Goal: Task Accomplishment & Management: Manage account settings

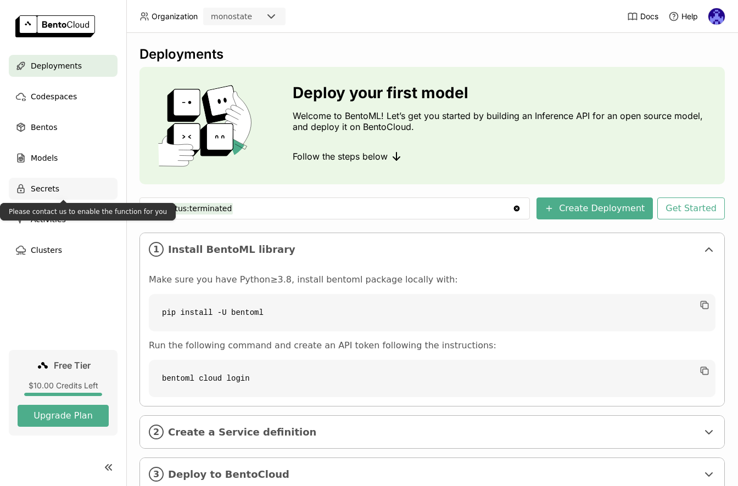
click at [47, 187] on span "Secrets" at bounding box center [45, 188] width 29 height 13
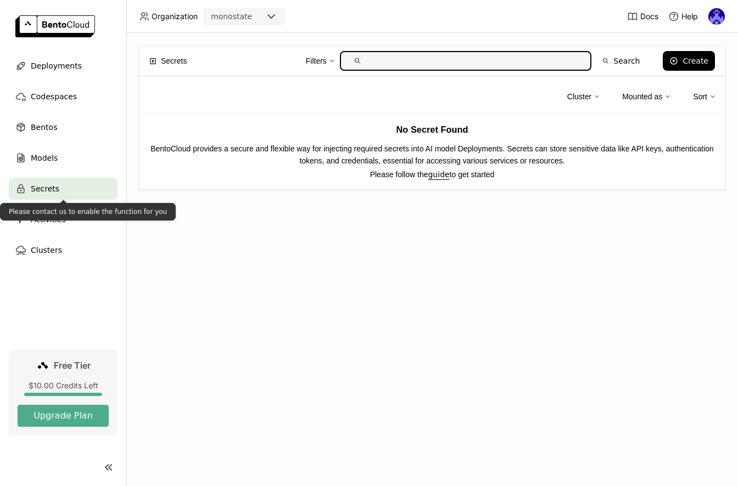
click at [463, 228] on div "Secrets Filters Search Create Cluster Mounted as Sort No Secret Found BentoClou…" at bounding box center [432, 260] width 612 height 454
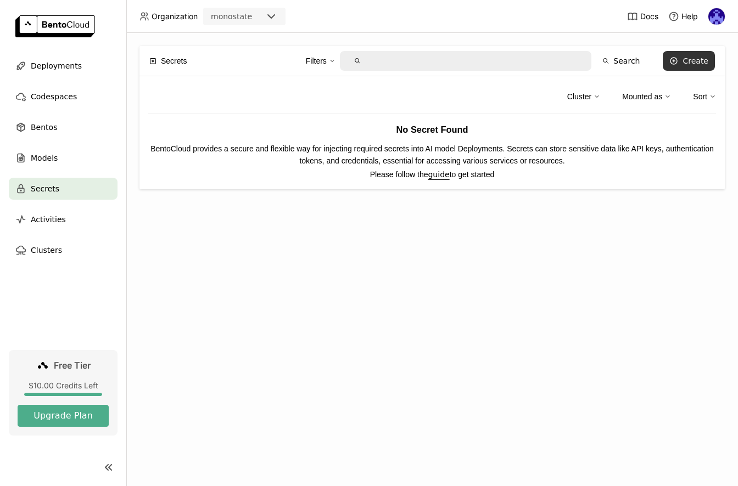
click at [707, 55] on button "Create" at bounding box center [689, 61] width 52 height 20
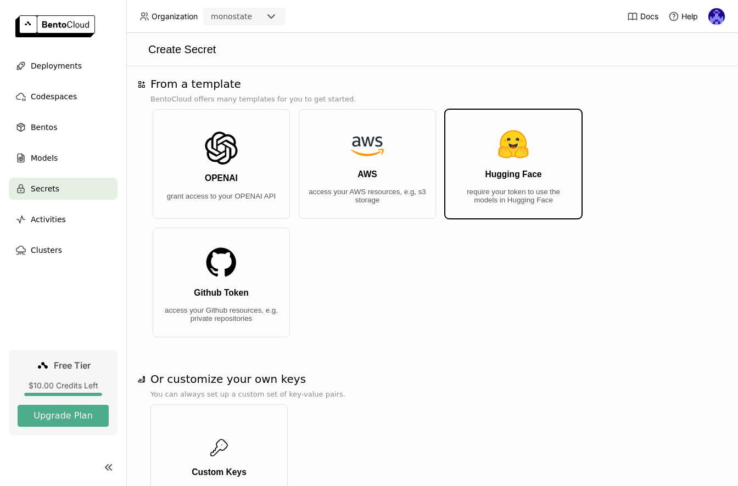
click at [497, 186] on button "Hugging Face require your token to use the models in Hugging Face" at bounding box center [513, 164] width 137 height 110
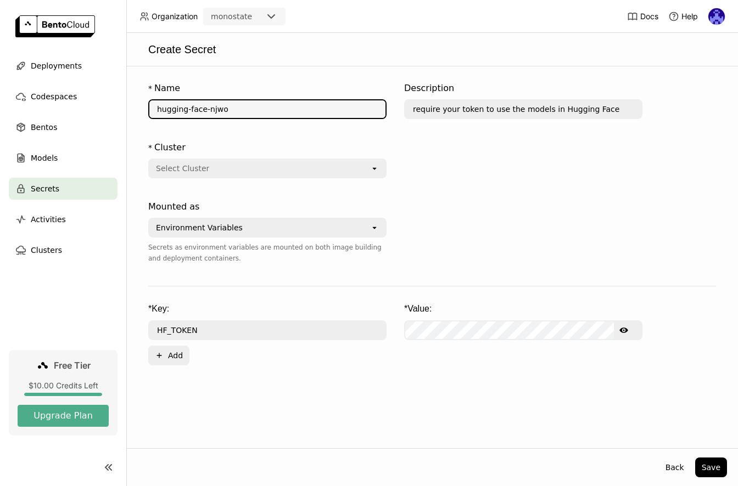
click at [306, 113] on input "hugging-face-njwo" at bounding box center [267, 109] width 236 height 18
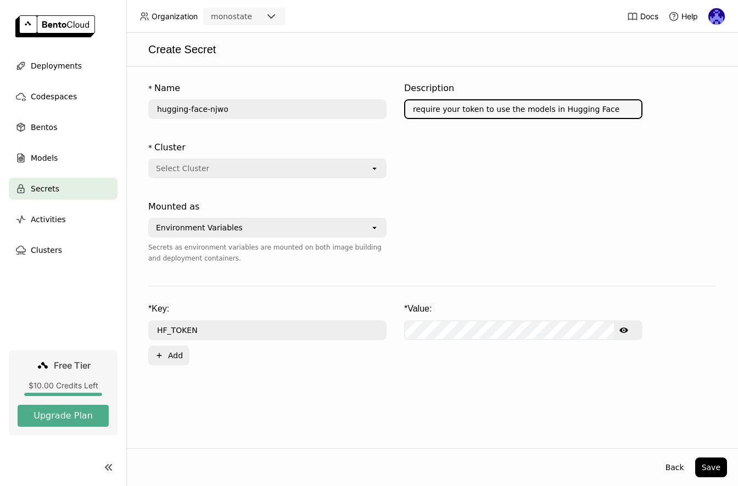
click at [432, 115] on input "require your token to use the models in Hugging Face" at bounding box center [523, 109] width 236 height 18
click at [254, 172] on div "Select Cluster" at bounding box center [259, 169] width 221 height 18
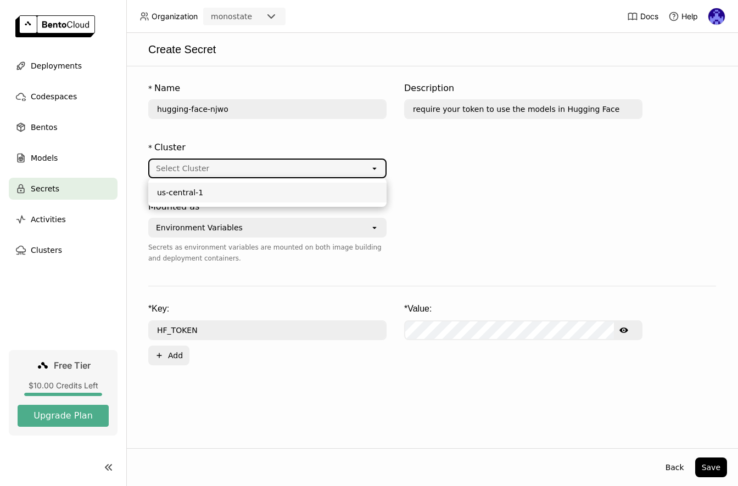
click at [295, 190] on div "us-central-1" at bounding box center [267, 192] width 221 height 11
click at [314, 234] on div "Environment Variables" at bounding box center [259, 228] width 221 height 18
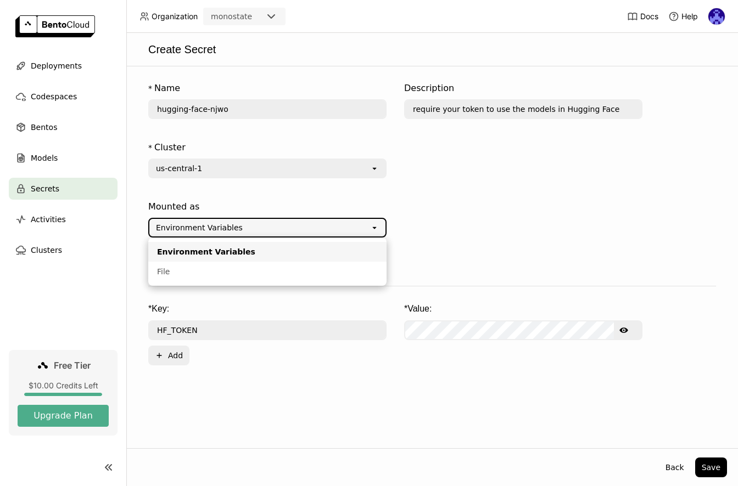
click at [445, 220] on div at bounding box center [523, 239] width 238 height 86
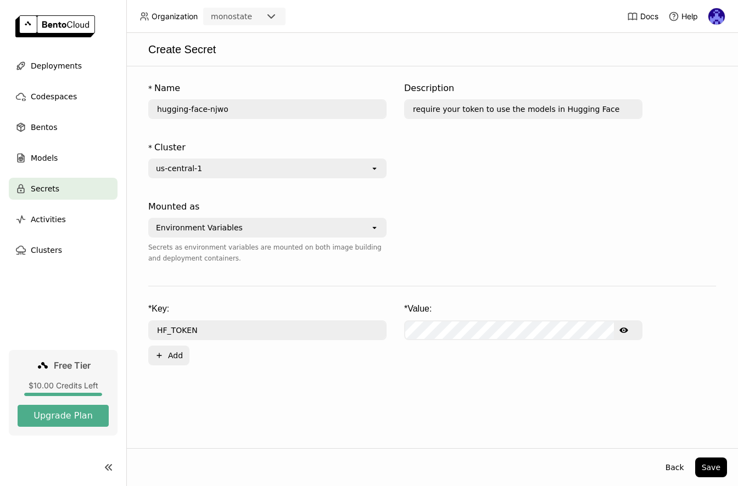
click at [356, 223] on div "Environment Variables" at bounding box center [259, 228] width 221 height 18
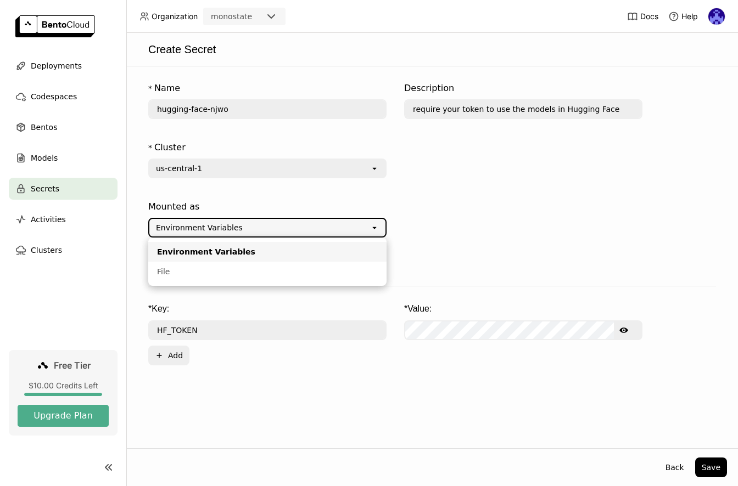
click at [427, 231] on div at bounding box center [523, 239] width 238 height 86
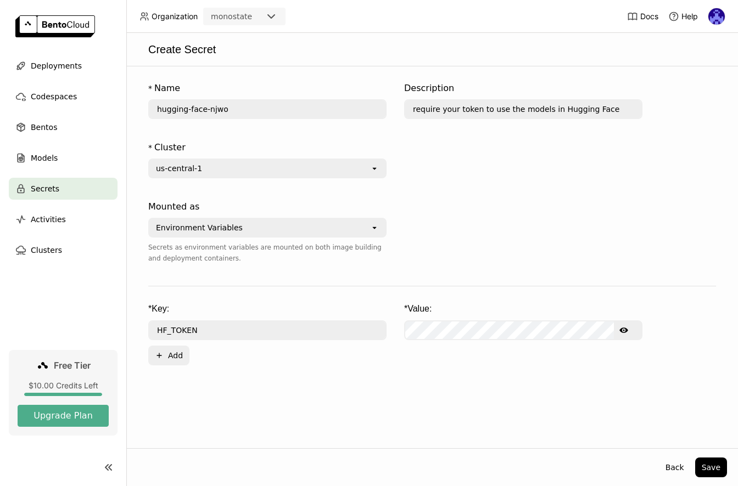
click at [445, 350] on div "* Key: * Value: HF_TOKEN Show password text Plus Add" at bounding box center [432, 334] width 568 height 63
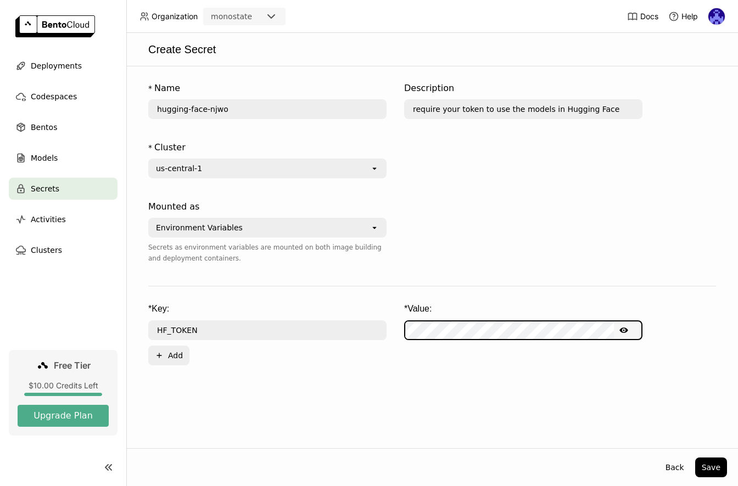
click at [343, 422] on div "* Name hugging-face-njwo Description require your token to use the models in Hu…" at bounding box center [432, 257] width 612 height 382
click at [354, 417] on div "* Name hugging-face-njwo Description require your token to use the models in Hu…" at bounding box center [432, 257] width 612 height 382
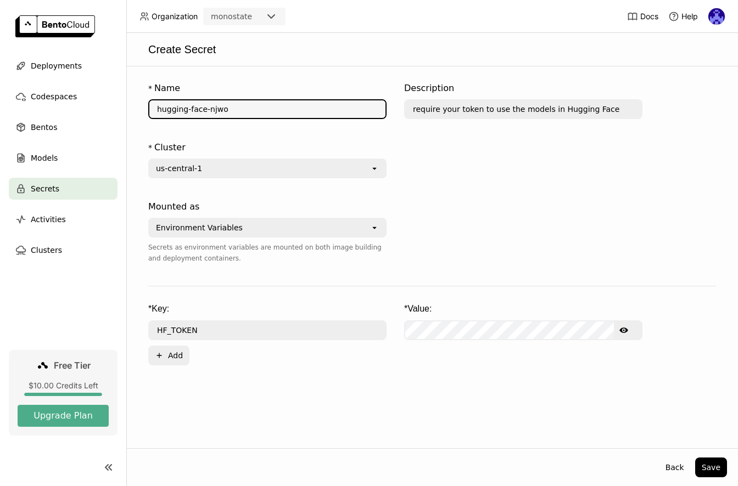
click at [193, 109] on input "hugging-face-njwo" at bounding box center [267, 109] width 236 height 18
click at [713, 469] on button "Save" at bounding box center [711, 468] width 32 height 20
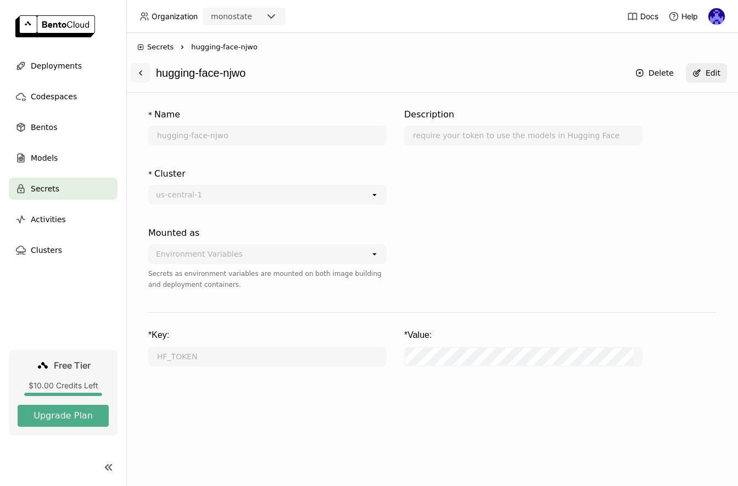
click at [143, 74] on icon at bounding box center [140, 73] width 9 height 9
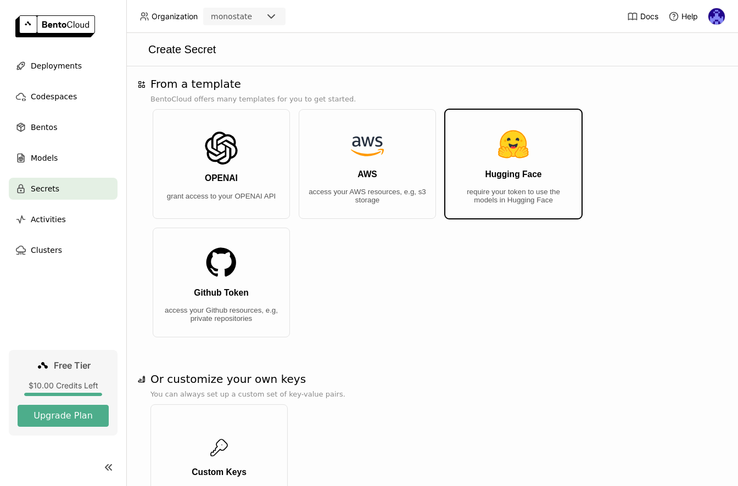
click at [476, 202] on button "Hugging Face require your token to use the models in Hugging Face" at bounding box center [513, 164] width 137 height 110
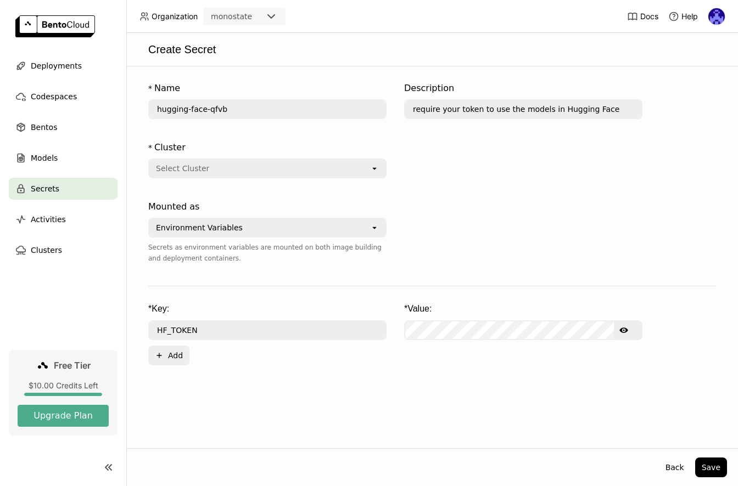
click at [478, 235] on div at bounding box center [523, 239] width 238 height 86
click at [56, 184] on span "Secrets" at bounding box center [45, 188] width 29 height 13
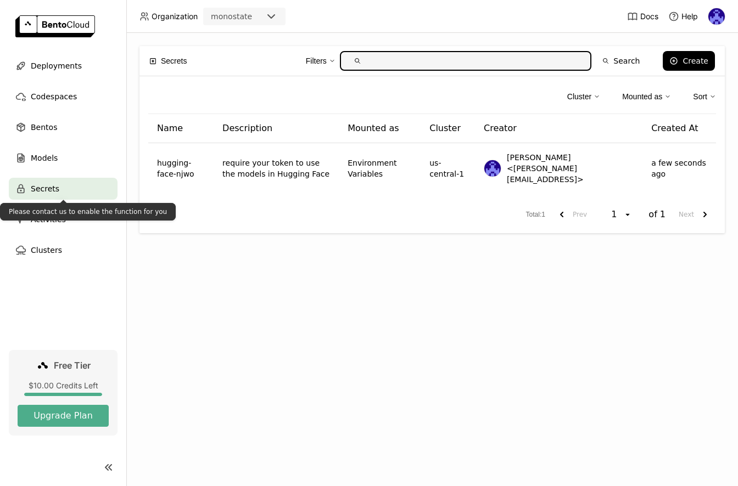
click at [291, 344] on div "Secrets Filters Search Create Cluster Mounted as Sort Name Description Mounted …" at bounding box center [432, 260] width 612 height 454
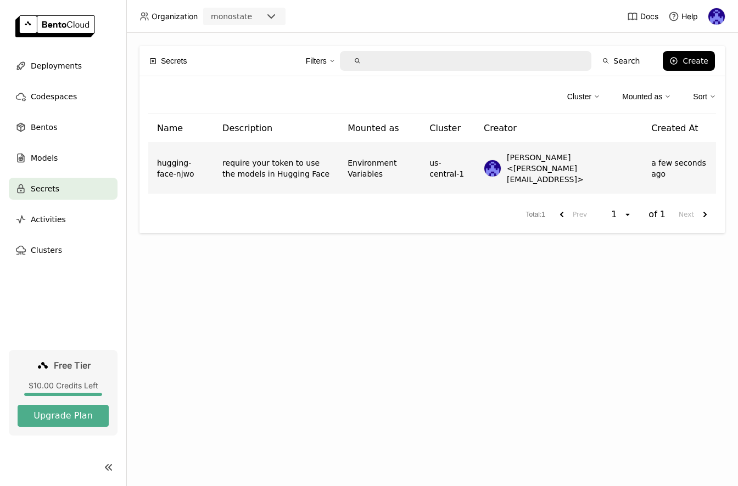
click at [288, 183] on td "require your token to use the models in Hugging Face" at bounding box center [276, 168] width 125 height 51
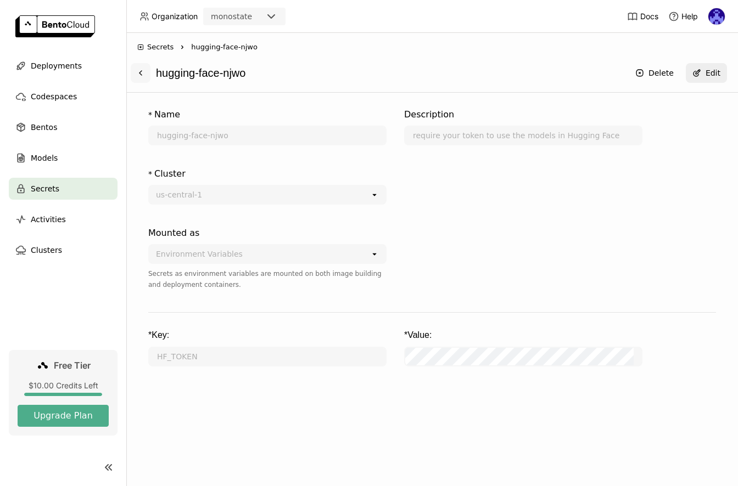
click at [148, 75] on button at bounding box center [141, 73] width 20 height 20
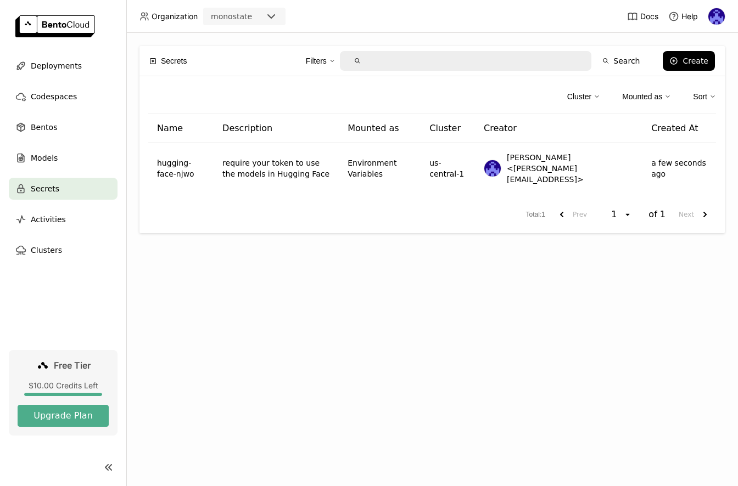
click at [302, 270] on div "Secrets Filters Search Create Cluster Mounted as Sort Name Description Mounted …" at bounding box center [432, 260] width 612 height 454
click at [277, 292] on div "Secrets Filters Search Create Cluster Mounted as Sort Name Description Mounted …" at bounding box center [432, 260] width 612 height 454
click at [697, 62] on div "Create" at bounding box center [695, 61] width 26 height 9
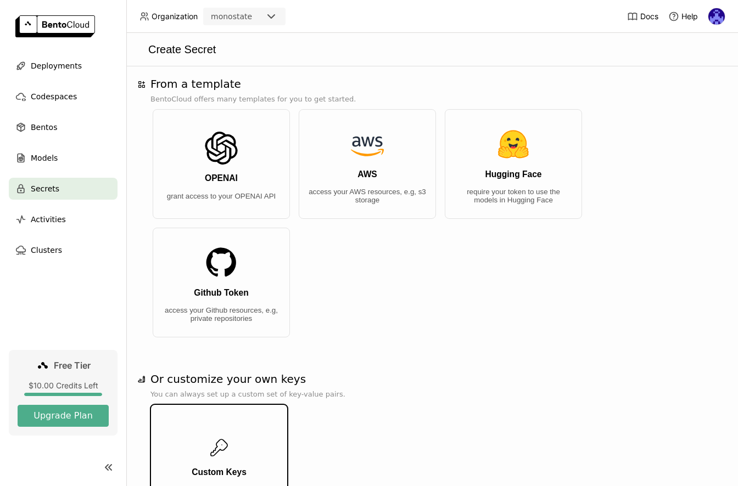
scroll to position [74, 0]
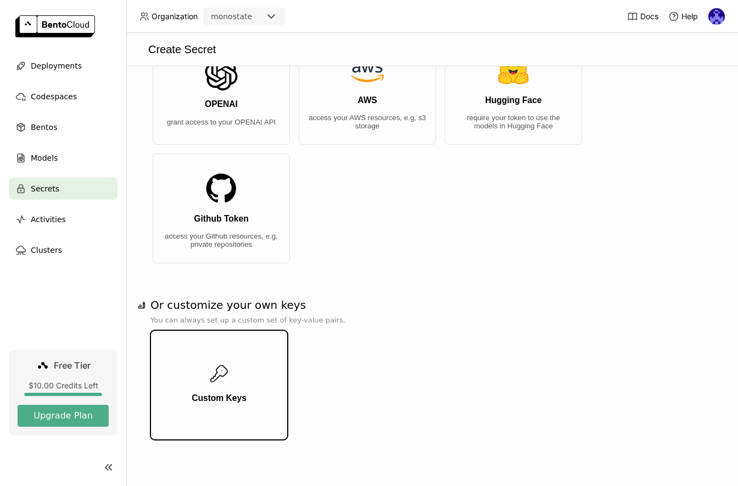
click at [217, 378] on icon "button" at bounding box center [219, 374] width 22 height 22
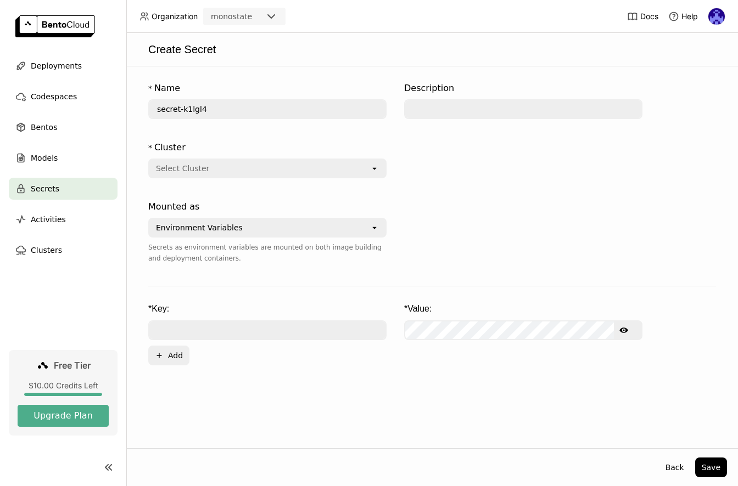
scroll to position [0, 0]
click at [270, 331] on input "text" at bounding box center [267, 331] width 236 height 18
click at [276, 329] on input "text" at bounding box center [267, 331] width 236 height 18
click at [468, 262] on div at bounding box center [523, 239] width 238 height 86
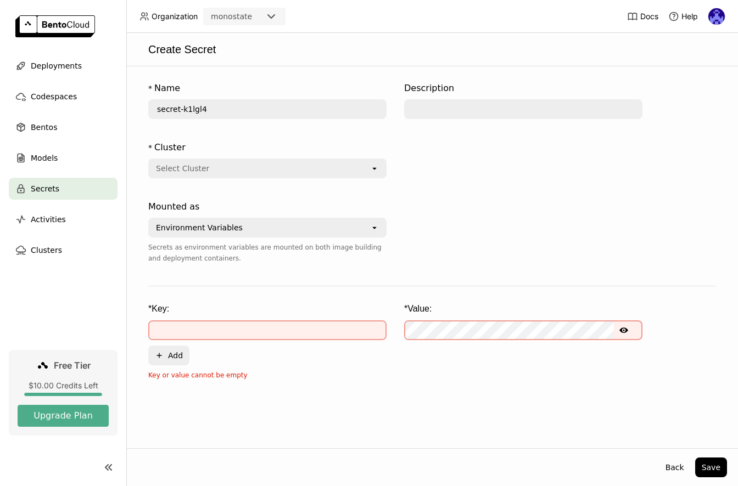
click at [197, 63] on div "Create Secret" at bounding box center [432, 49] width 612 height 33
click at [69, 192] on div "Secrets" at bounding box center [63, 189] width 109 height 22
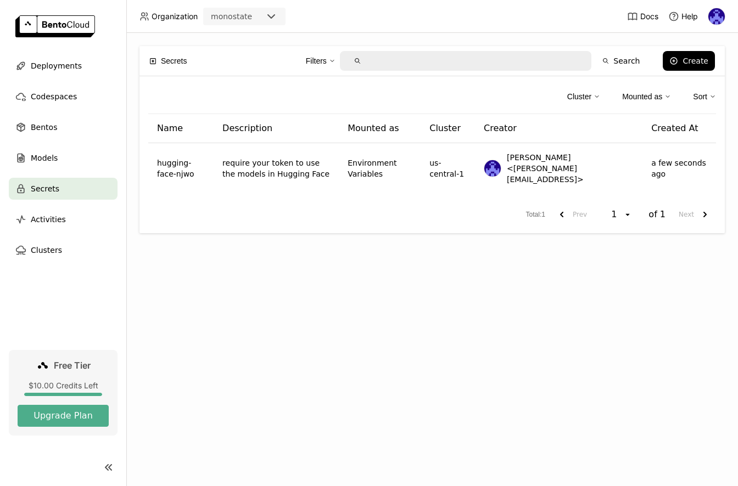
click at [316, 282] on div "Secrets Filters Search Create Cluster Mounted as Sort Name Description Mounted …" at bounding box center [432, 260] width 612 height 454
click at [237, 64] on div "Filters Search" at bounding box center [422, 60] width 449 height 23
drag, startPoint x: 233, startPoint y: 93, endPoint x: 229, endPoint y: 103, distance: 10.1
click at [233, 94] on div "Cluster Mounted as Sort" at bounding box center [432, 99] width 568 height 29
click at [172, 61] on span "Secrets" at bounding box center [174, 61] width 26 height 12
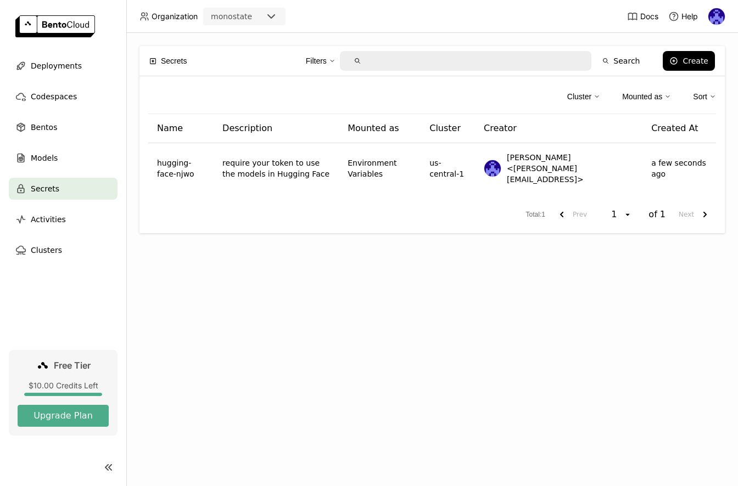
click at [154, 63] on icon at bounding box center [152, 61] width 7 height 7
click at [69, 222] on div "Activities" at bounding box center [63, 220] width 109 height 22
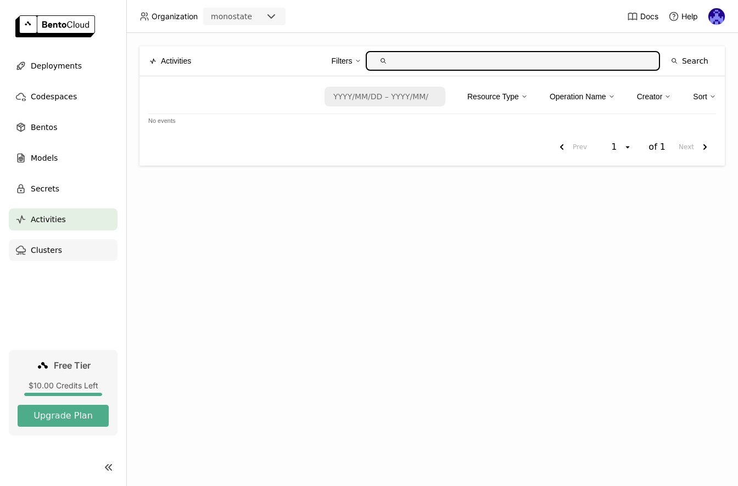
click at [45, 247] on span "Clusters" at bounding box center [46, 250] width 31 height 13
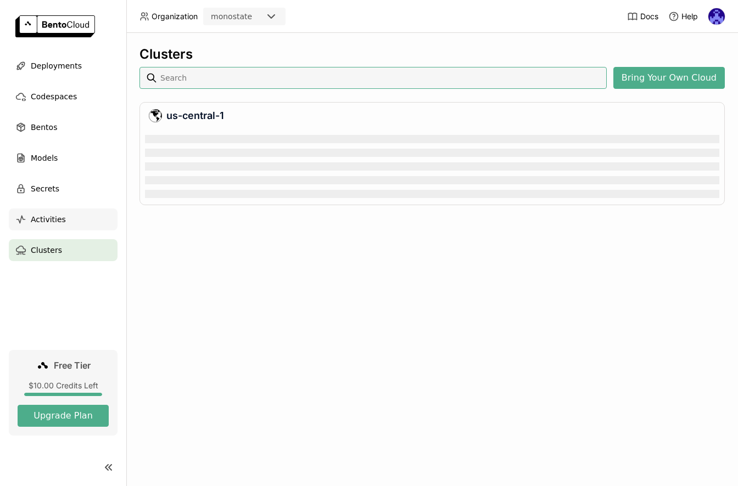
scroll to position [67, 570]
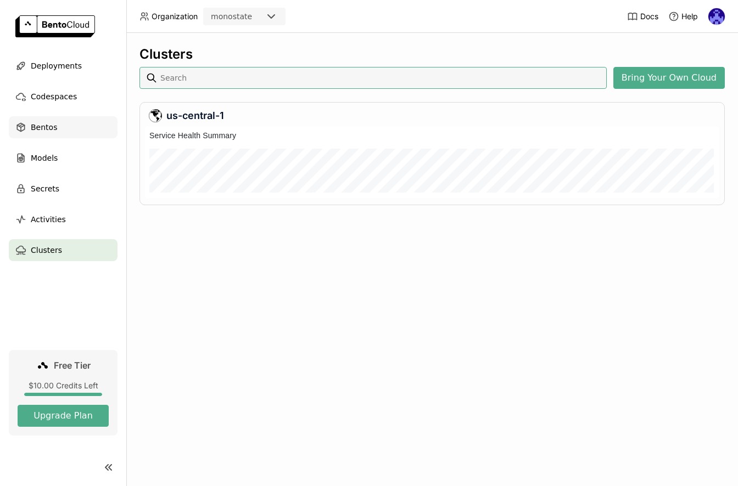
click at [54, 131] on span "Bentos" at bounding box center [44, 127] width 26 height 13
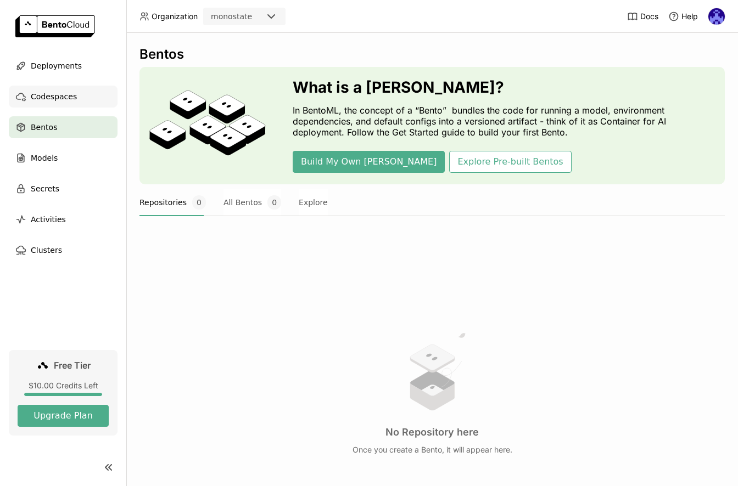
click at [66, 102] on span "Codespaces" at bounding box center [54, 96] width 46 height 13
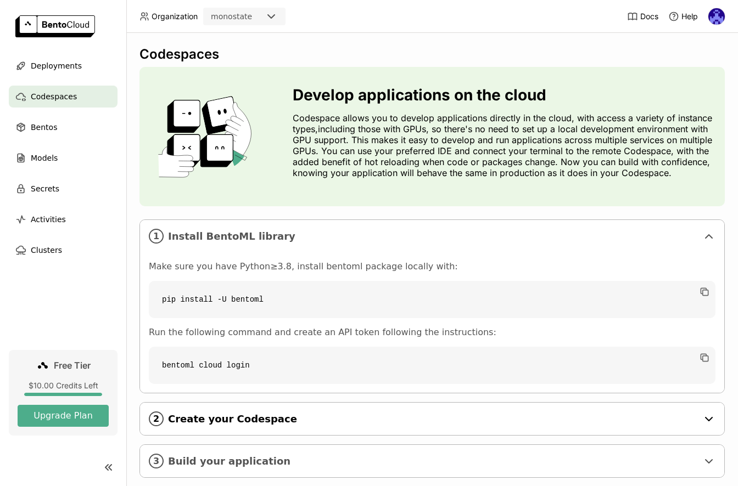
scroll to position [32, 0]
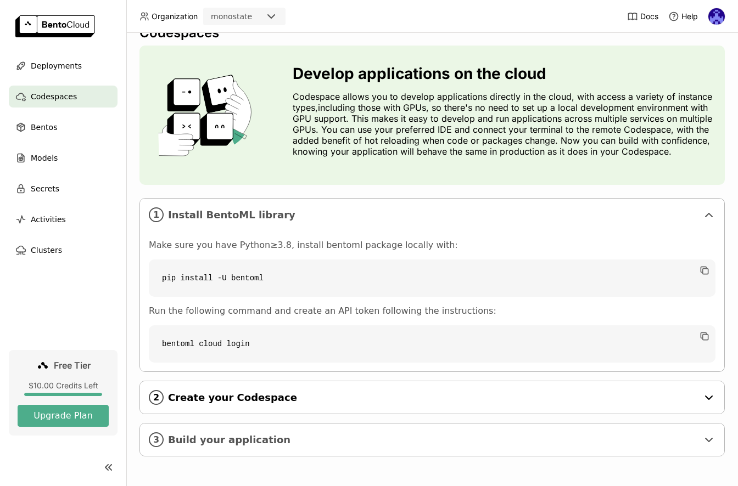
click at [249, 393] on span "Create your Codespace" at bounding box center [433, 398] width 530 height 12
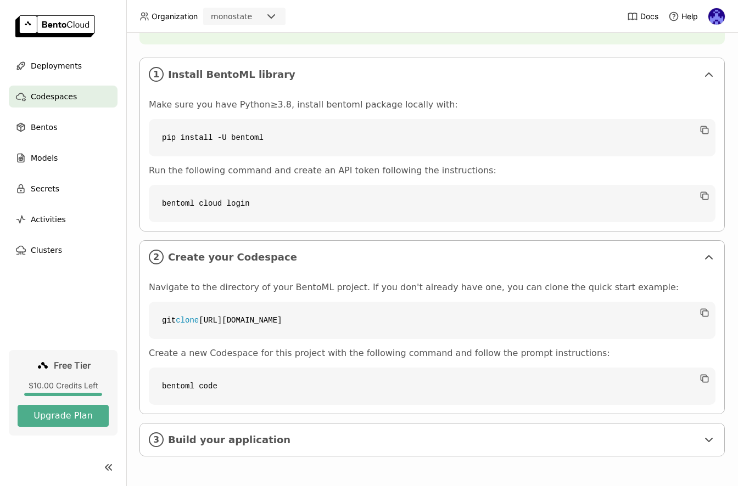
scroll to position [173, 0]
click at [232, 444] on span "Build your application" at bounding box center [433, 440] width 530 height 12
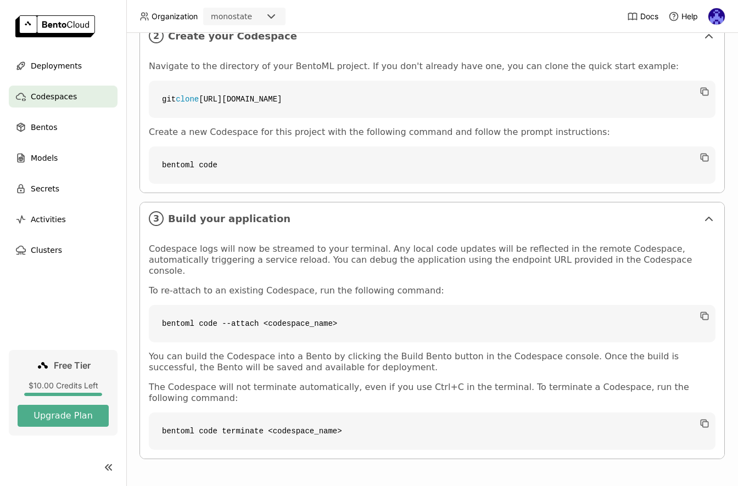
scroll to position [386, 0]
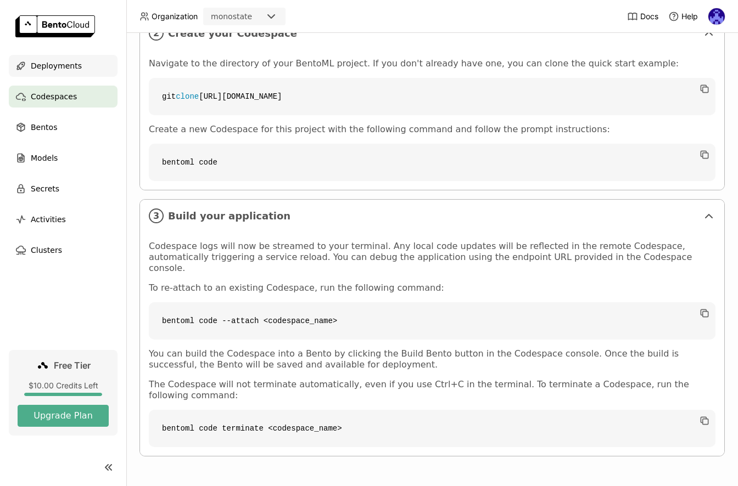
click at [63, 65] on span "Deployments" at bounding box center [56, 65] width 51 height 13
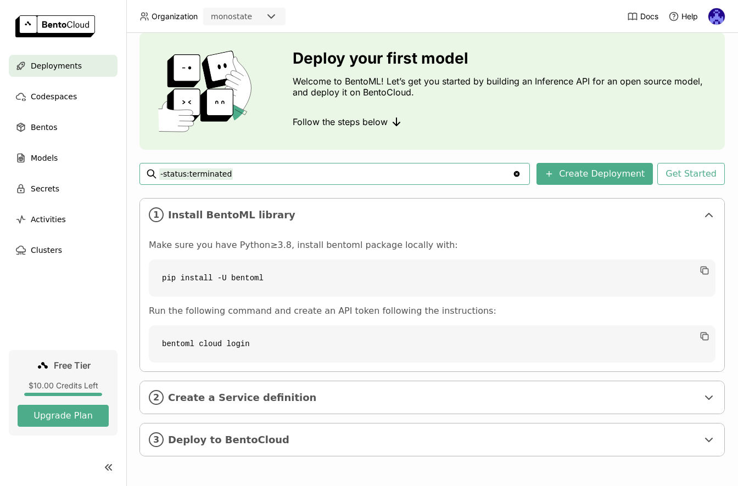
scroll to position [35, 0]
click at [712, 23] on img at bounding box center [716, 16] width 16 height 16
click at [706, 71] on span "API Tokens" at bounding box center [699, 73] width 39 height 10
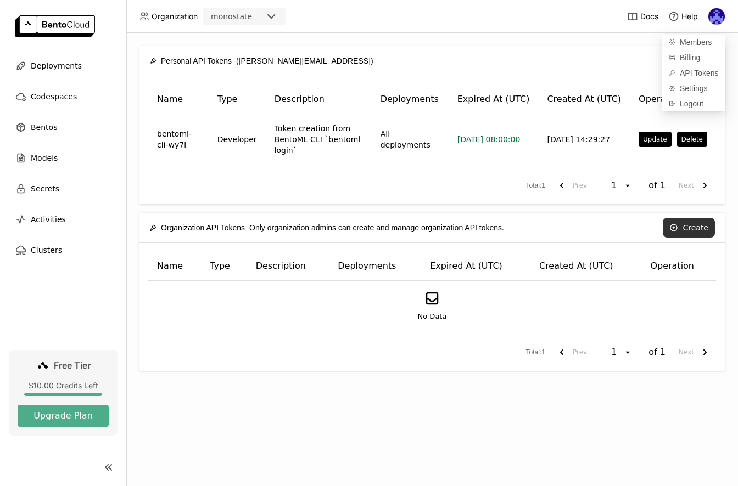
click at [697, 224] on button "Create" at bounding box center [689, 228] width 52 height 20
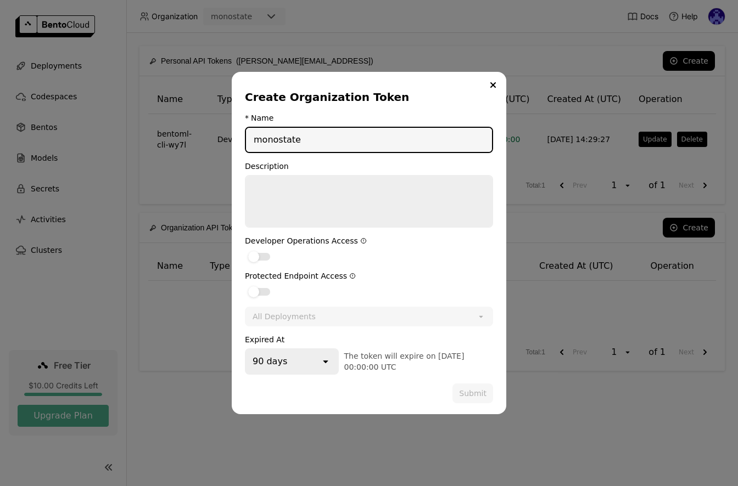
click at [387, 137] on input "monostate" at bounding box center [369, 140] width 246 height 24
type input "autotrain"
click at [361, 202] on textarea "dialog" at bounding box center [369, 201] width 246 height 51
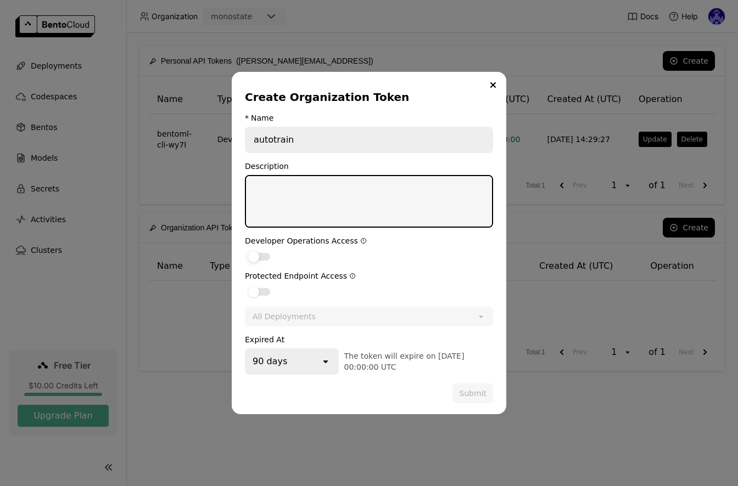
click at [261, 256] on div "dialog" at bounding box center [259, 257] width 22 height 8
click at [245, 250] on input "dialog" at bounding box center [245, 250] width 0 height 0
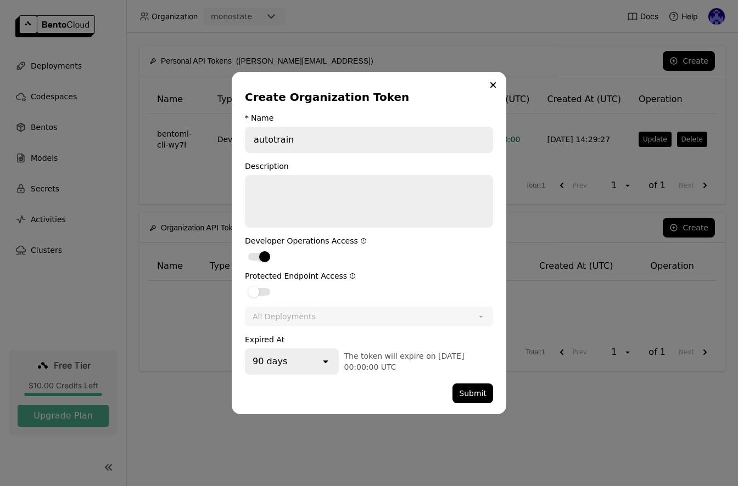
click at [251, 300] on form "* Name autotrain Description Developer Operations Access Protected Endpoint Acc…" at bounding box center [369, 259] width 248 height 290
click at [255, 294] on div "dialog" at bounding box center [253, 292] width 11 height 11
click at [245, 285] on input "dialog" at bounding box center [245, 285] width 0 height 0
click at [387, 293] on label "dialog" at bounding box center [369, 291] width 248 height 13
click at [245, 285] on input "dialog" at bounding box center [245, 285] width 0 height 0
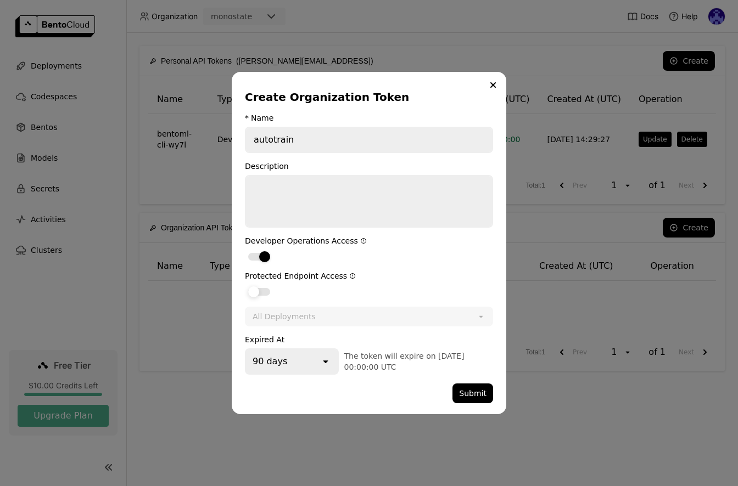
click at [271, 291] on label "dialog" at bounding box center [369, 291] width 248 height 13
click at [245, 285] on input "dialog" at bounding box center [245, 285] width 0 height 0
click at [322, 372] on div "open" at bounding box center [329, 362] width 18 height 24
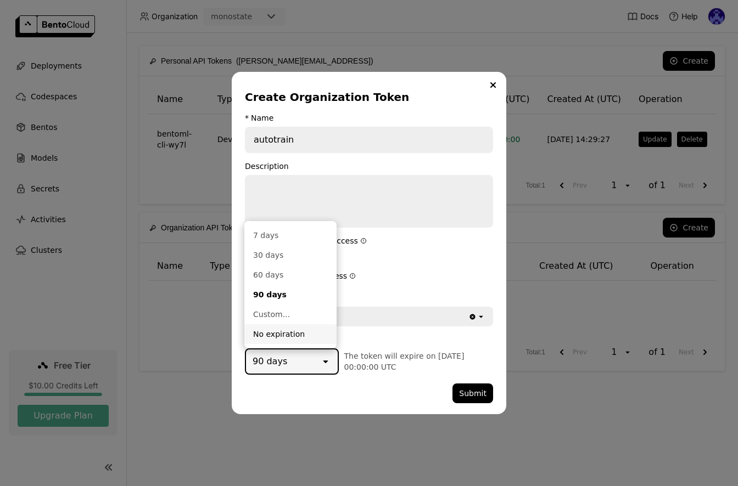
click at [314, 337] on div "No expiration" at bounding box center [290, 334] width 75 height 11
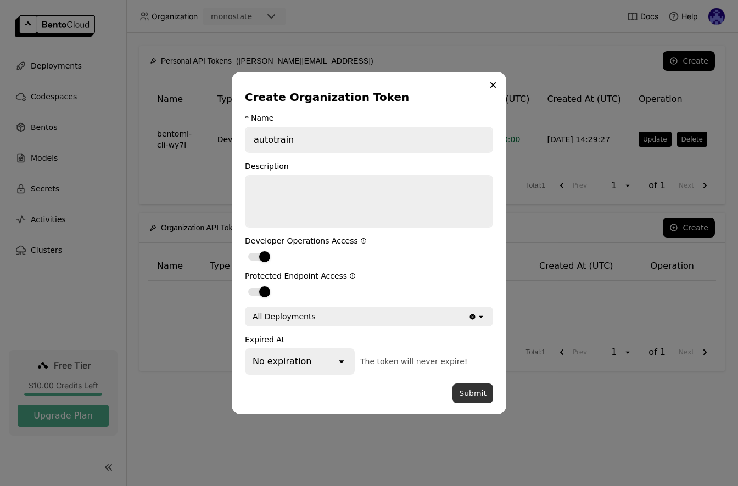
click at [485, 395] on button "Submit" at bounding box center [472, 394] width 41 height 20
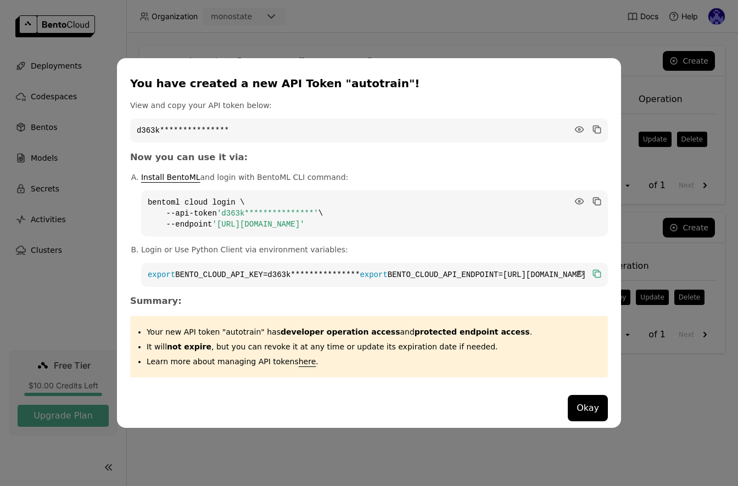
click at [593, 270] on icon "dialog" at bounding box center [595, 272] width 5 height 5
click at [568, 415] on button "Okay" at bounding box center [588, 408] width 40 height 26
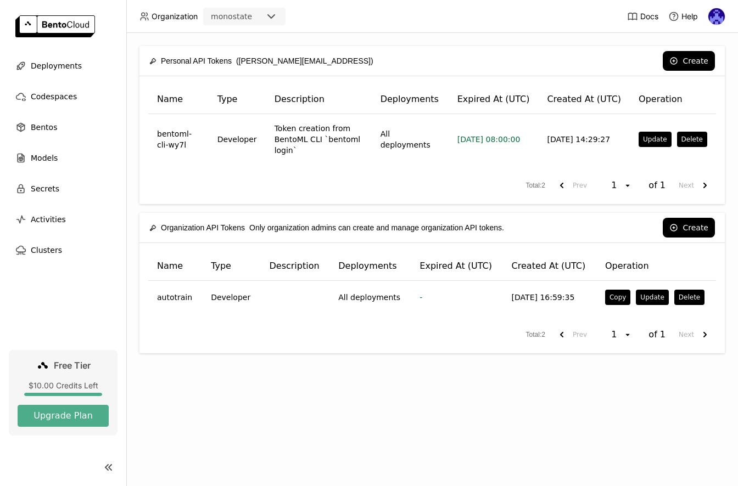
click at [305, 367] on div "Personal API Tokens ([PERSON_NAME][EMAIL_ADDRESS]) Create Name Type Description…" at bounding box center [432, 260] width 612 height 454
